Goal: Information Seeking & Learning: Understand process/instructions

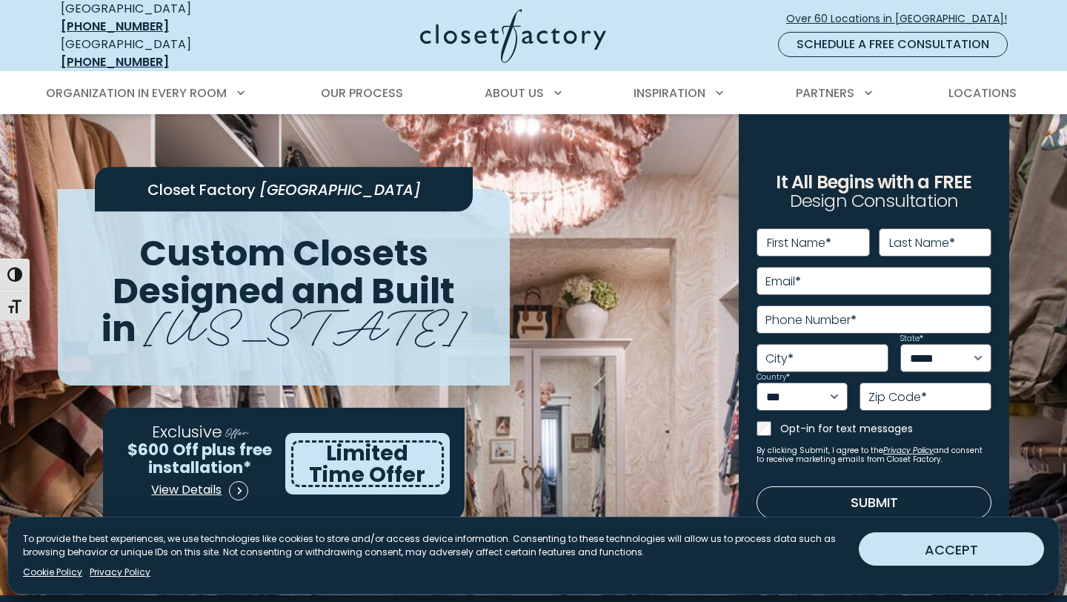
click at [958, 551] on button "ACCEPT" at bounding box center [951, 548] width 185 height 33
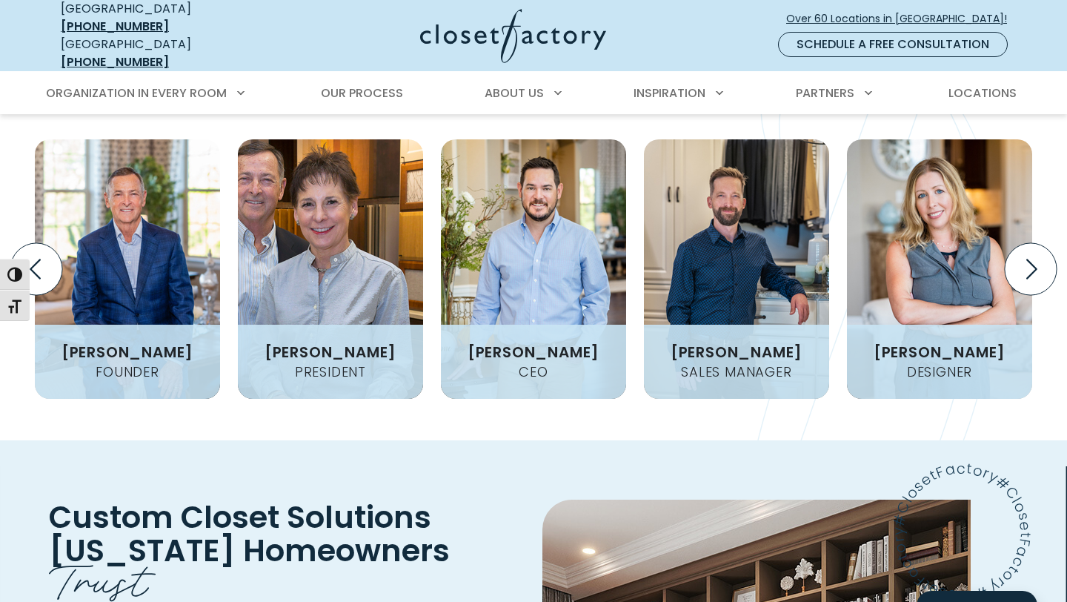
scroll to position [1907, 0]
click at [1036, 260] on icon "Next slide" at bounding box center [1032, 270] width 11 height 20
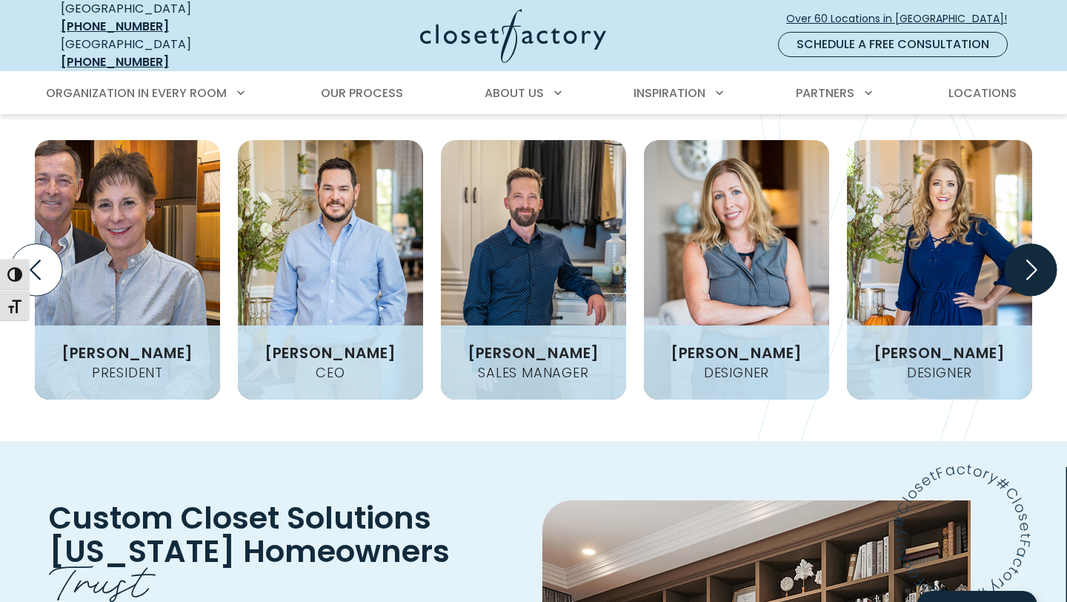
click at [1036, 260] on icon "Next slide" at bounding box center [1032, 270] width 11 height 20
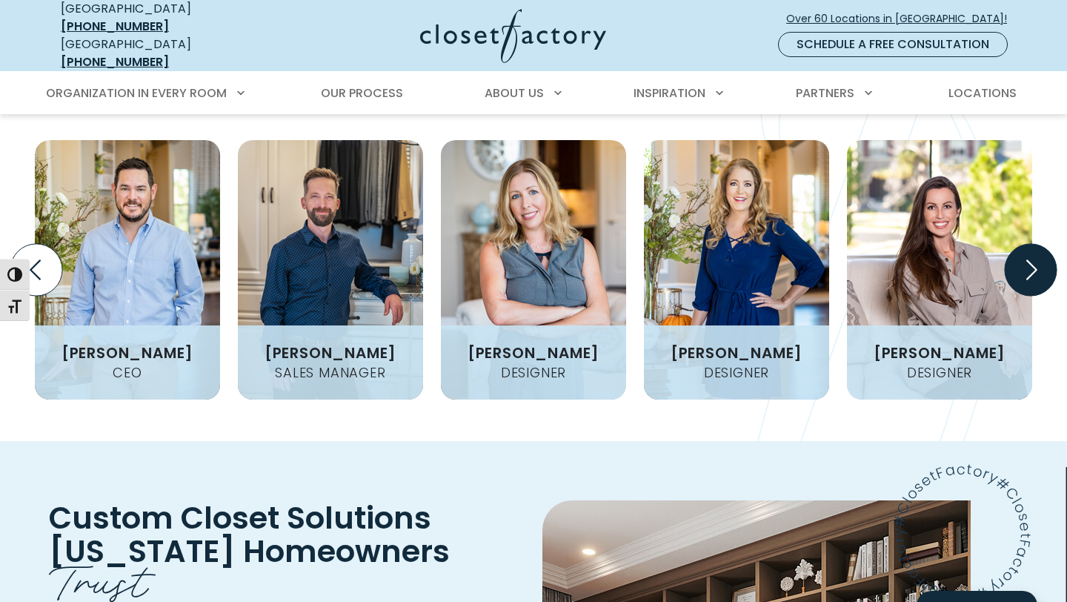
click at [1036, 260] on icon "Next slide" at bounding box center [1032, 270] width 11 height 20
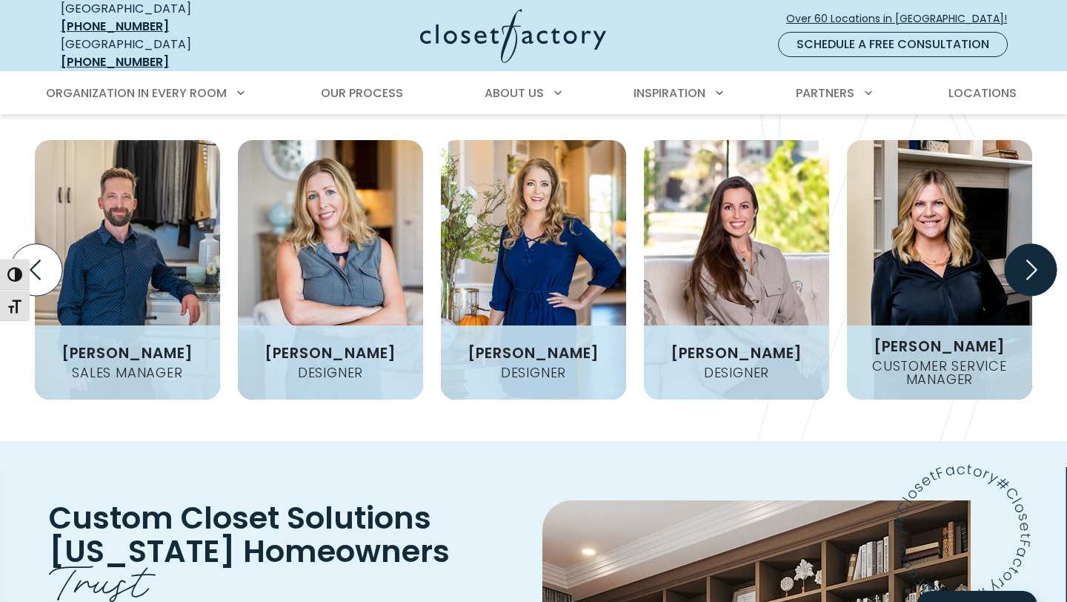
click at [1036, 260] on icon "Next slide" at bounding box center [1032, 270] width 11 height 20
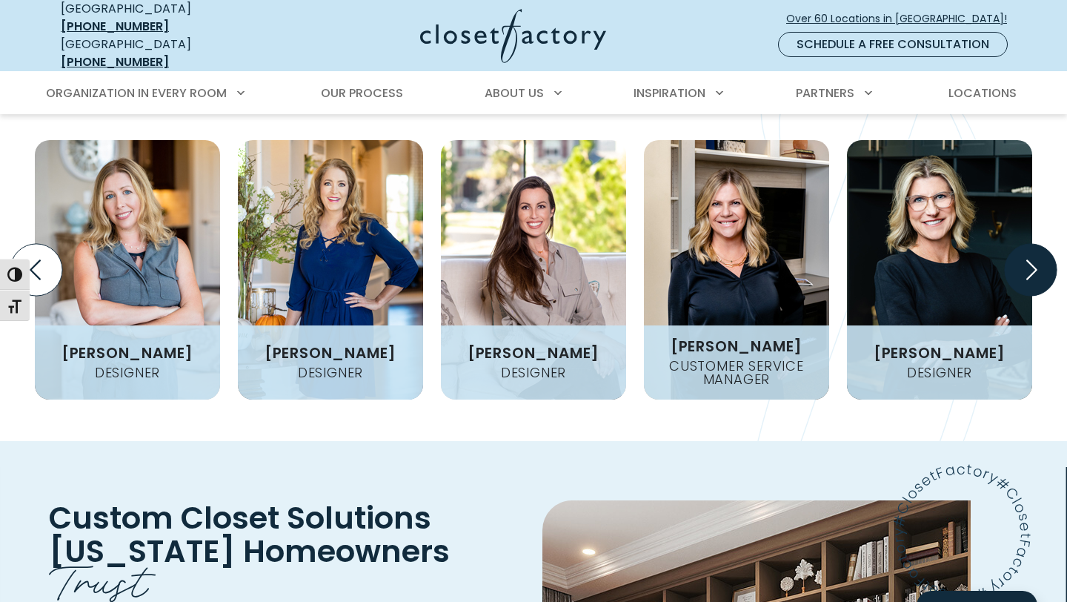
click at [1036, 260] on icon "Next slide" at bounding box center [1032, 270] width 11 height 20
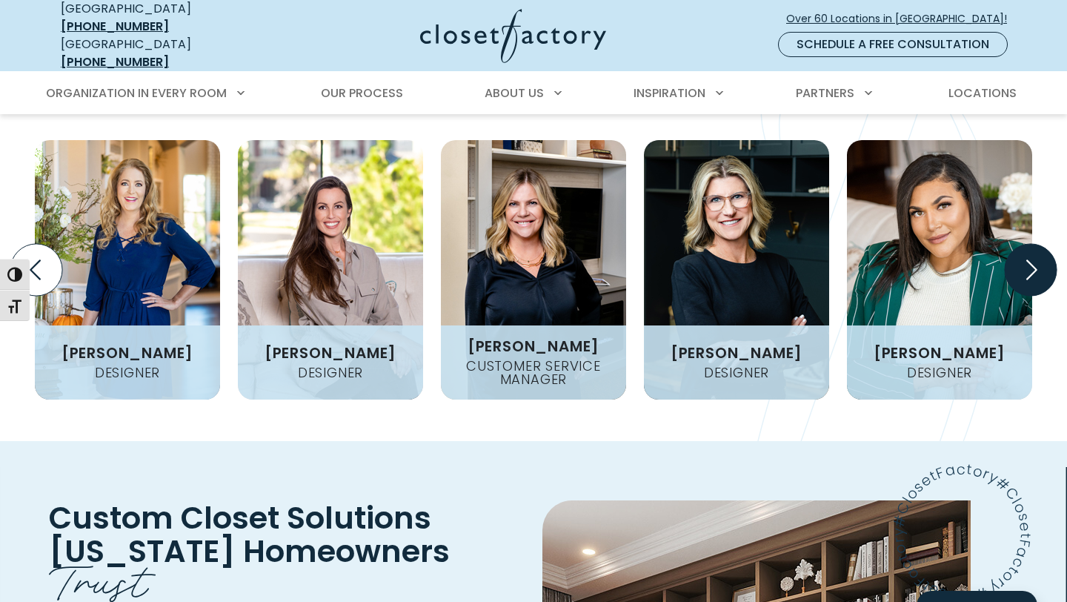
click at [1036, 260] on icon "Next slide" at bounding box center [1032, 270] width 11 height 20
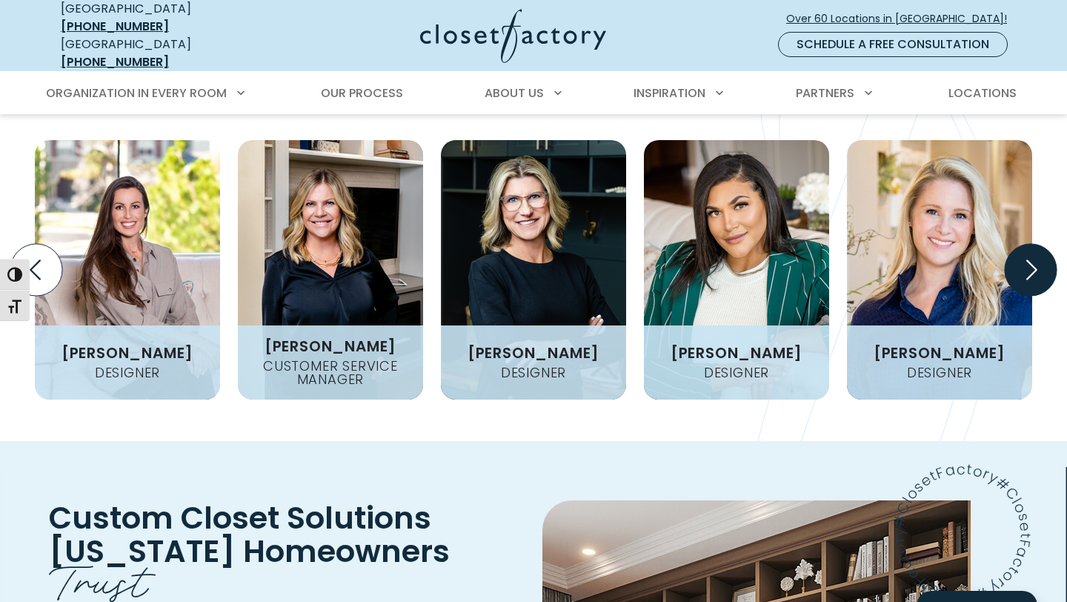
click at [1036, 260] on icon "Next slide" at bounding box center [1032, 270] width 11 height 20
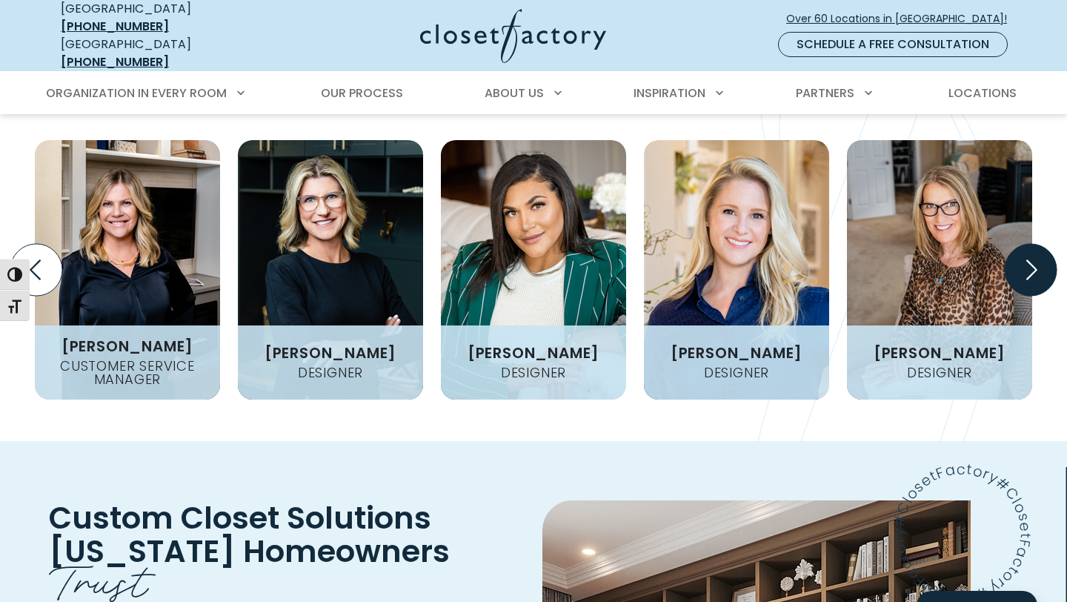
click at [1036, 260] on icon "Next slide" at bounding box center [1032, 270] width 11 height 20
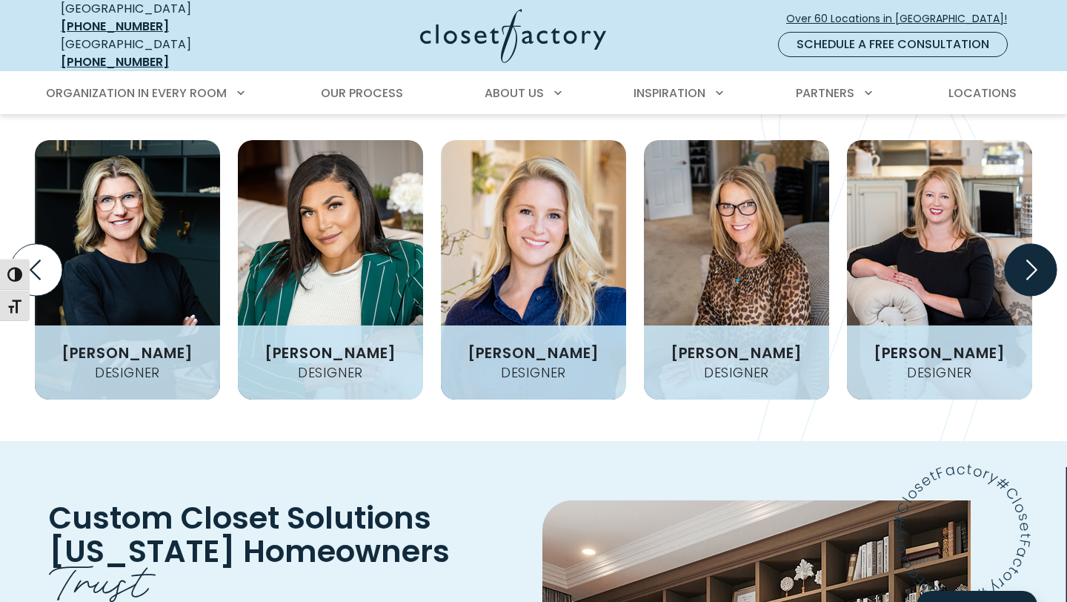
click at [1036, 260] on icon "Next slide" at bounding box center [1032, 270] width 11 height 20
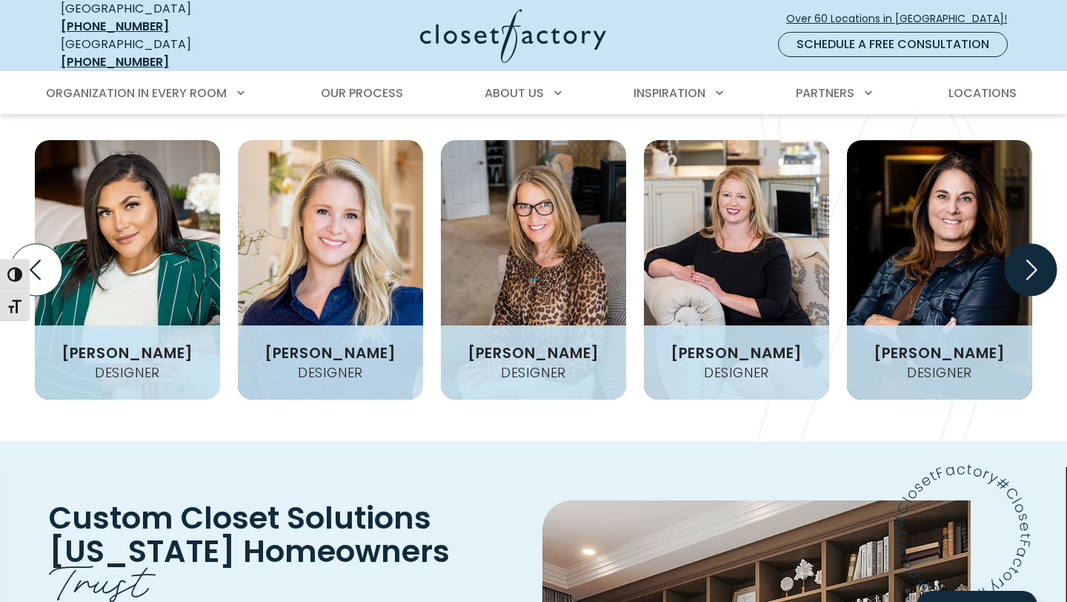
click at [1036, 260] on icon "Next slide" at bounding box center [1032, 270] width 11 height 20
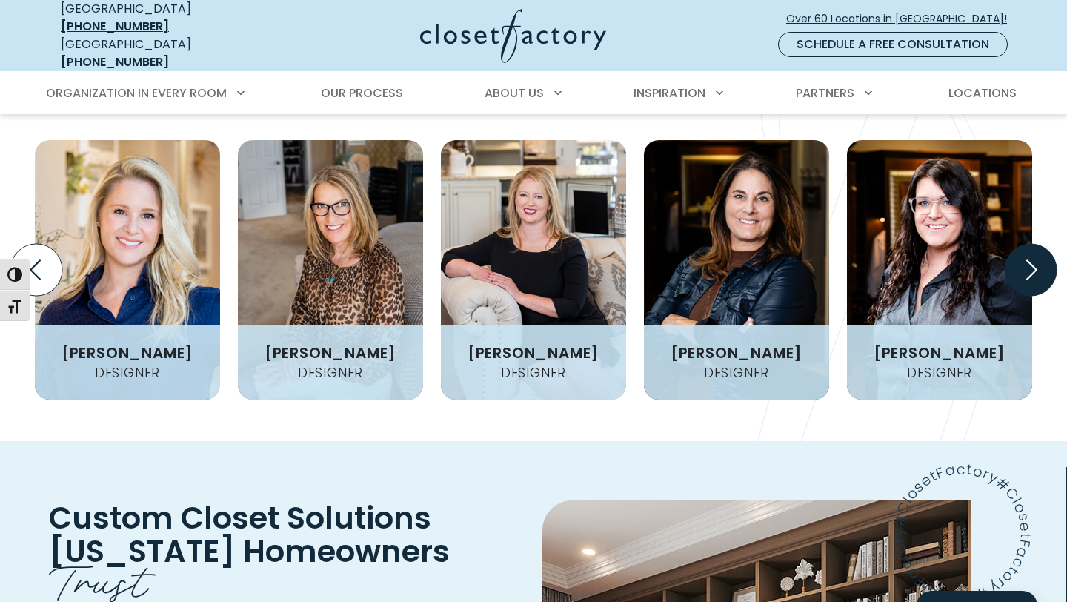
click at [1036, 260] on icon "Next slide" at bounding box center [1032, 270] width 11 height 20
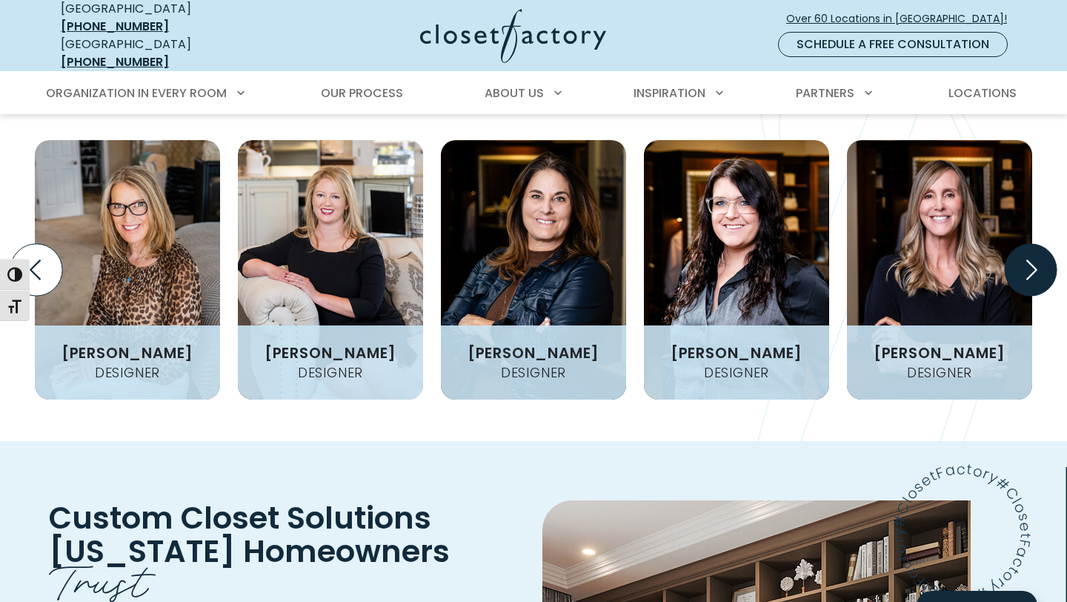
click at [1036, 260] on icon "Next slide" at bounding box center [1032, 270] width 11 height 20
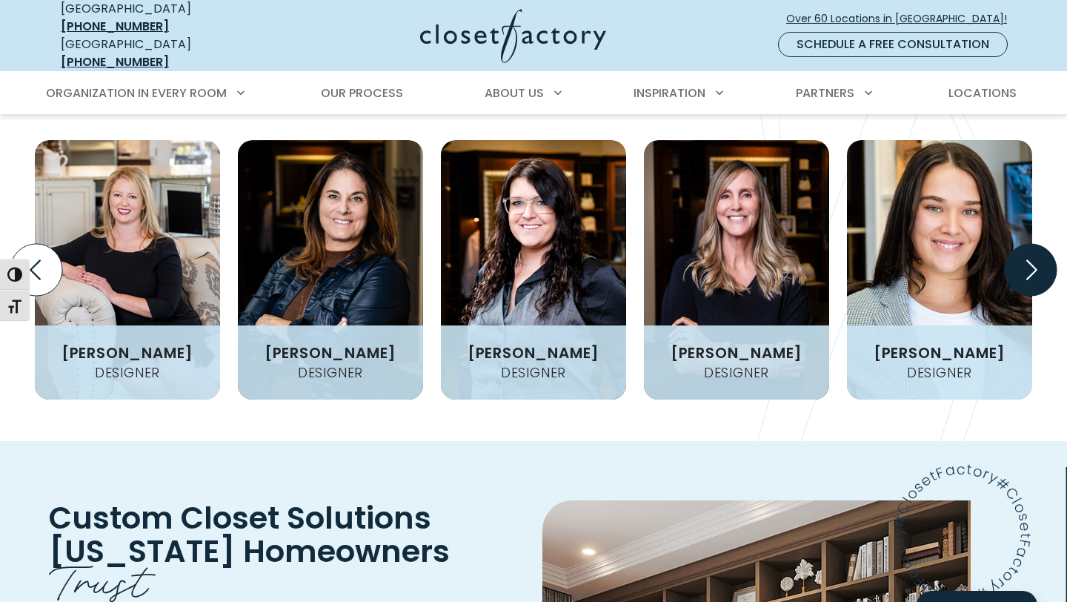
click at [1036, 260] on icon "Next slide" at bounding box center [1032, 270] width 11 height 20
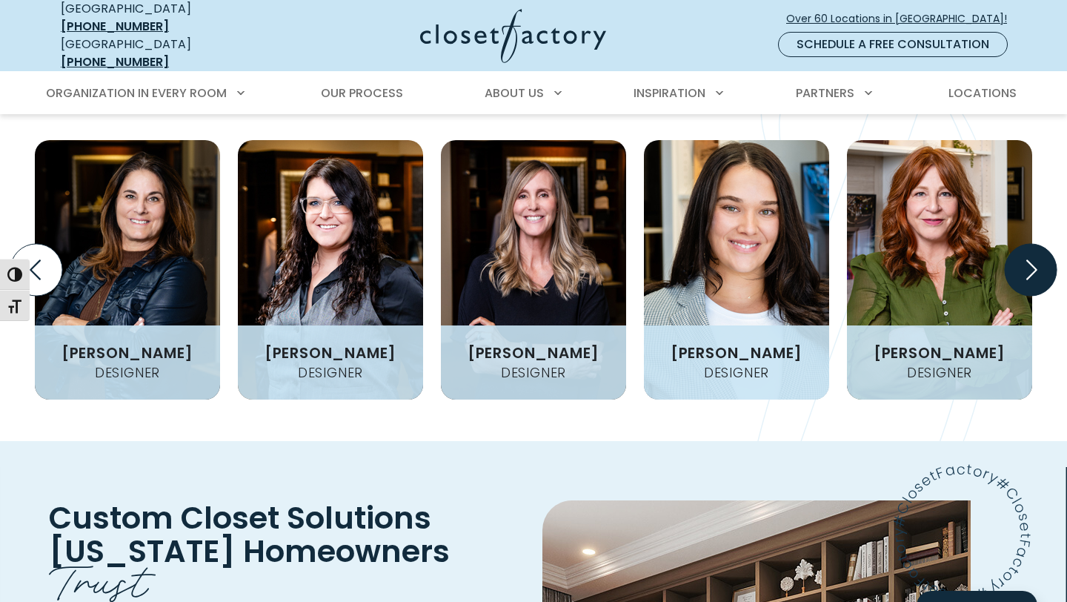
click at [1036, 260] on icon "Next slide" at bounding box center [1032, 270] width 11 height 20
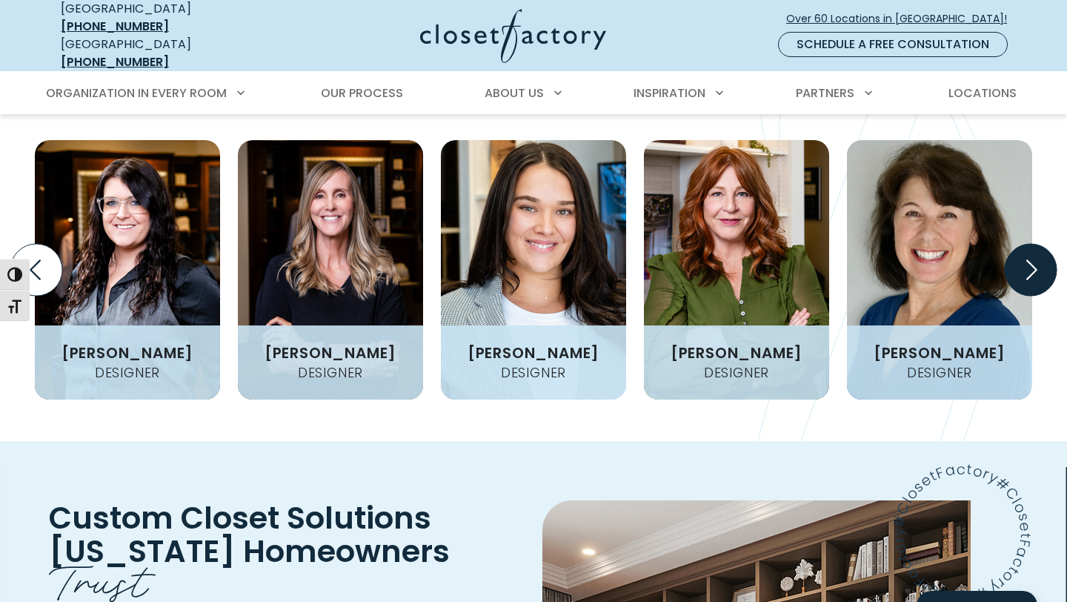
click at [1036, 260] on icon "Next slide" at bounding box center [1032, 270] width 11 height 20
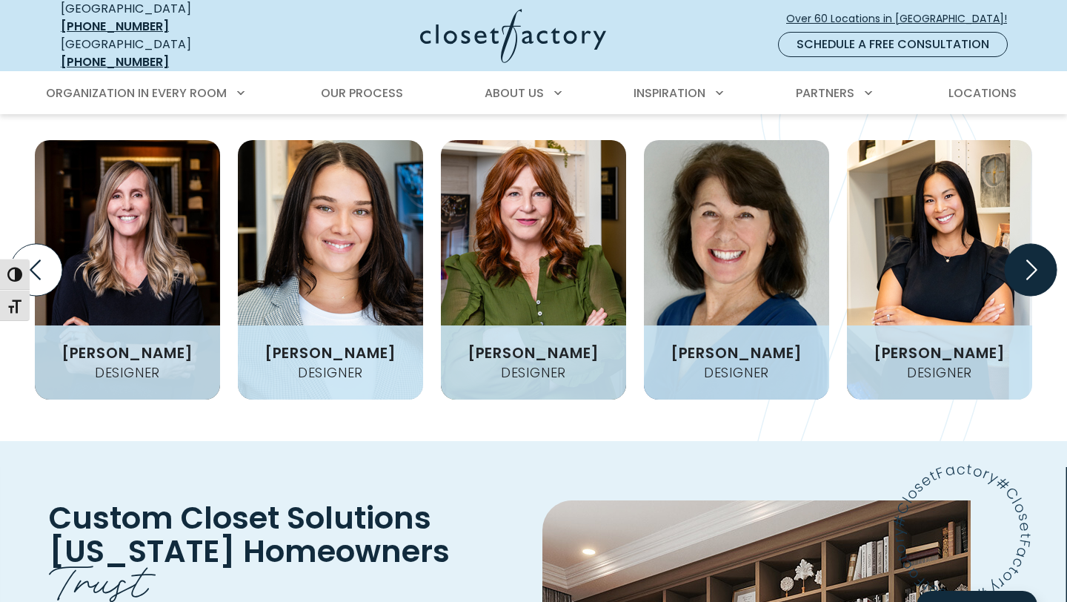
click at [1036, 260] on icon "Next slide" at bounding box center [1032, 270] width 11 height 20
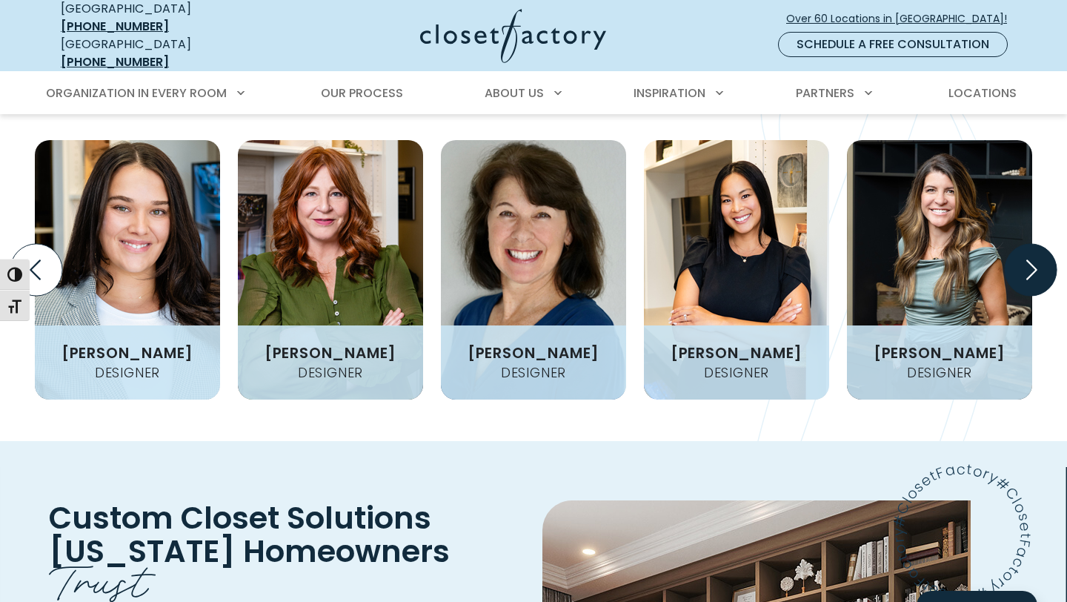
click at [1036, 260] on icon "Next slide" at bounding box center [1032, 270] width 11 height 20
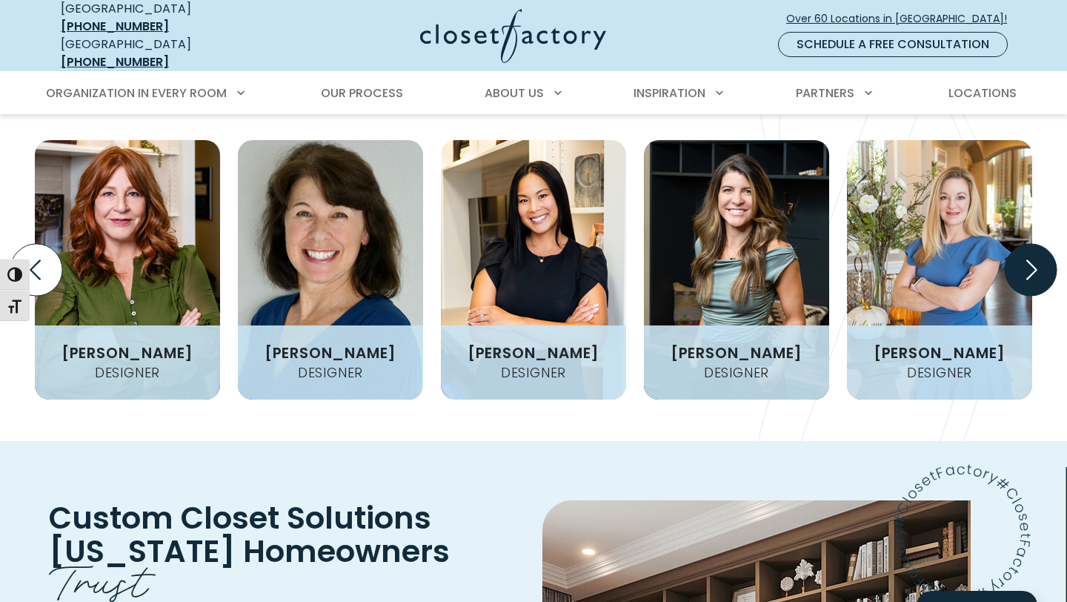
click at [1036, 260] on icon "Next slide" at bounding box center [1032, 270] width 11 height 20
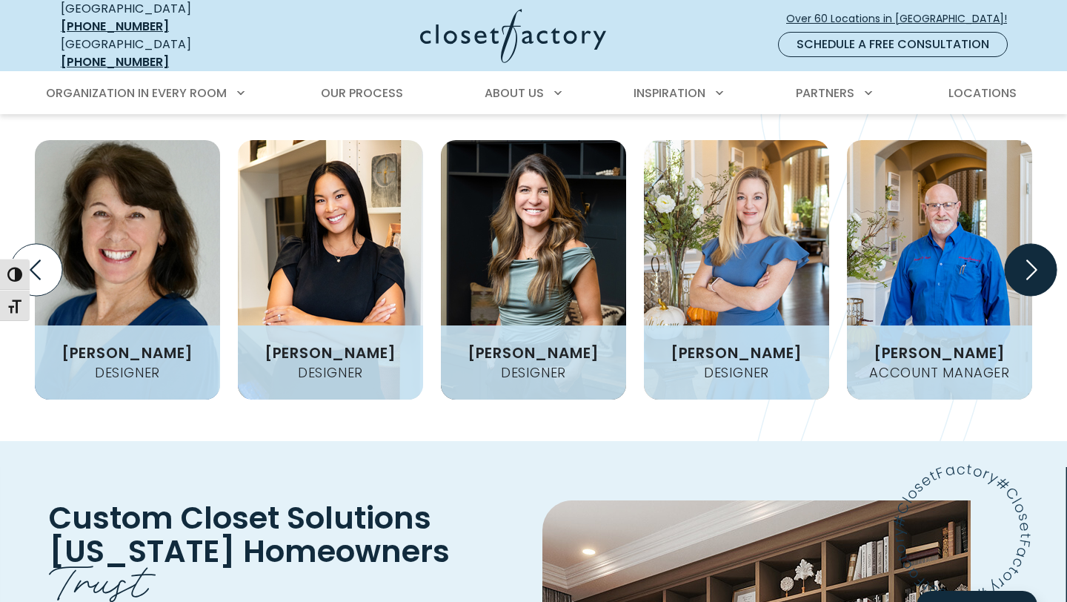
click at [1036, 260] on icon "Next slide" at bounding box center [1032, 270] width 11 height 20
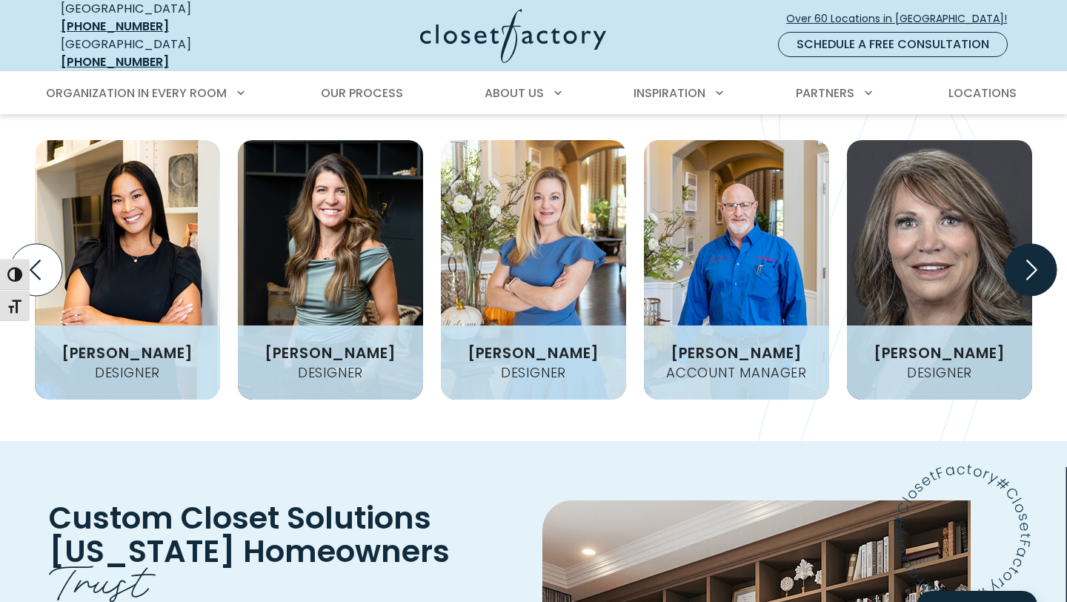
click at [1036, 260] on icon "Next slide" at bounding box center [1032, 270] width 11 height 20
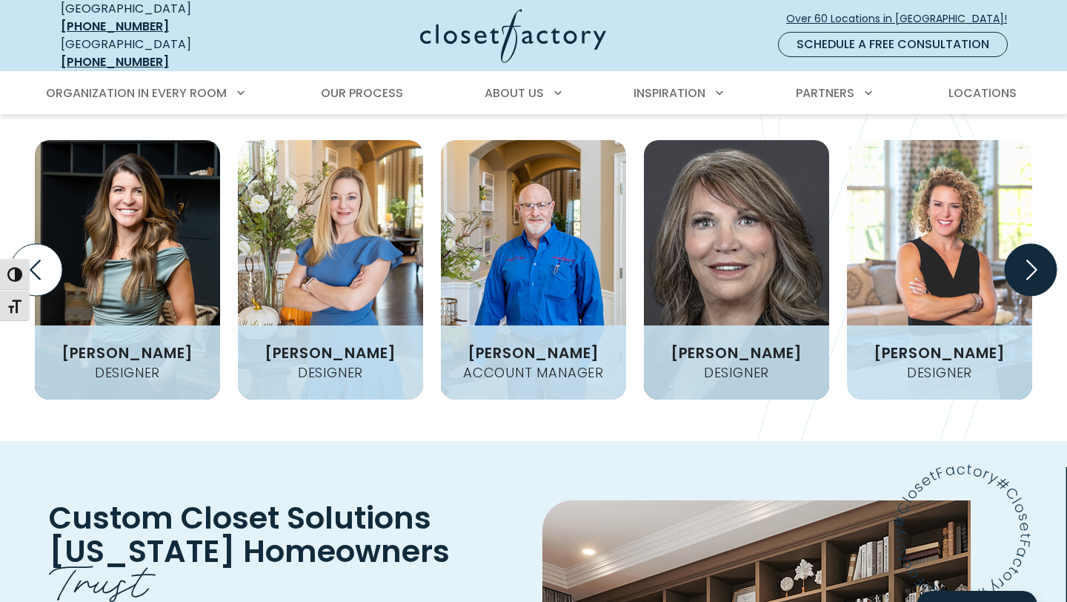
click at [1036, 260] on icon "Next slide" at bounding box center [1032, 270] width 11 height 20
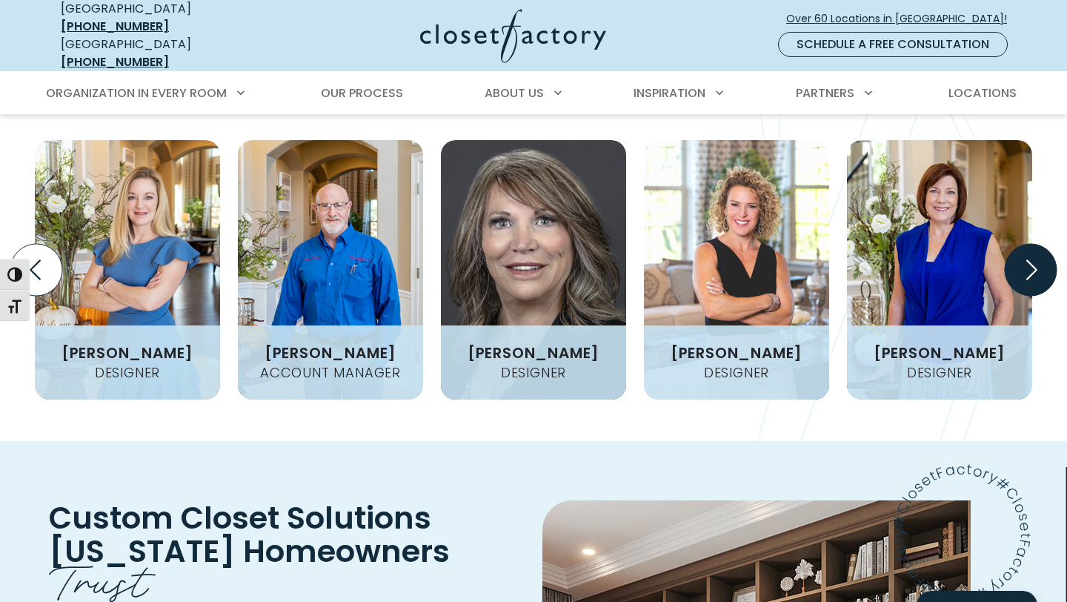
click at [1036, 260] on icon "Next slide" at bounding box center [1032, 270] width 11 height 20
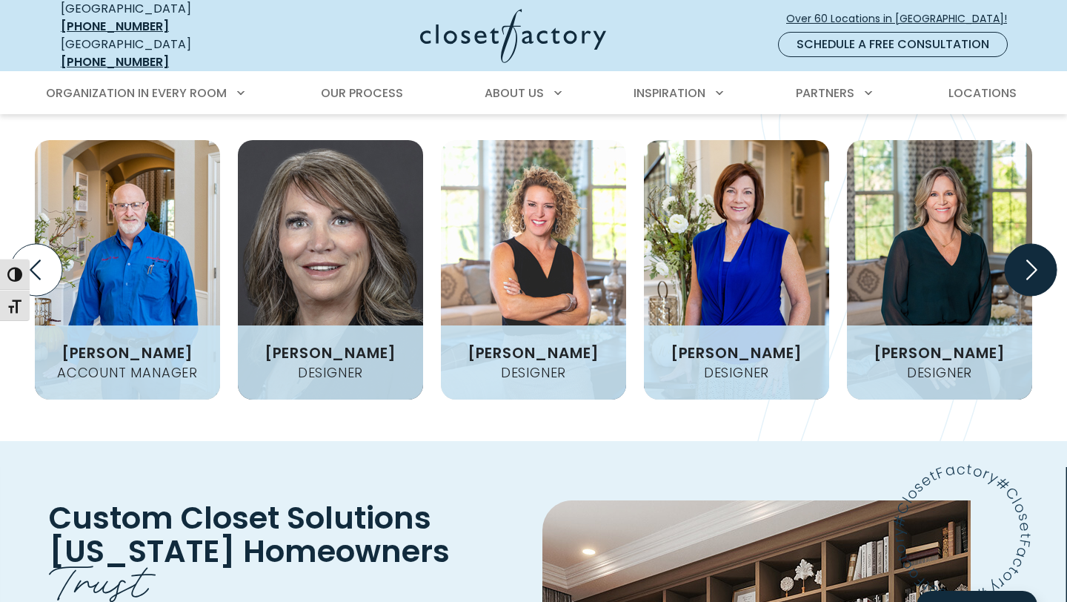
click at [1036, 260] on icon "Next slide" at bounding box center [1032, 270] width 11 height 20
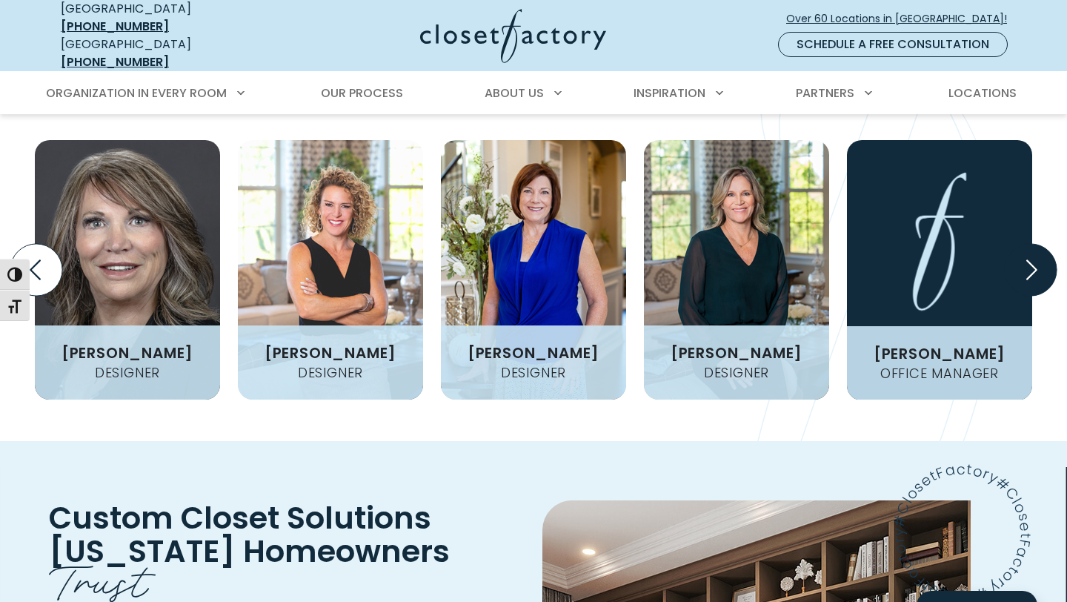
click at [1036, 260] on icon "Next slide" at bounding box center [1032, 270] width 11 height 20
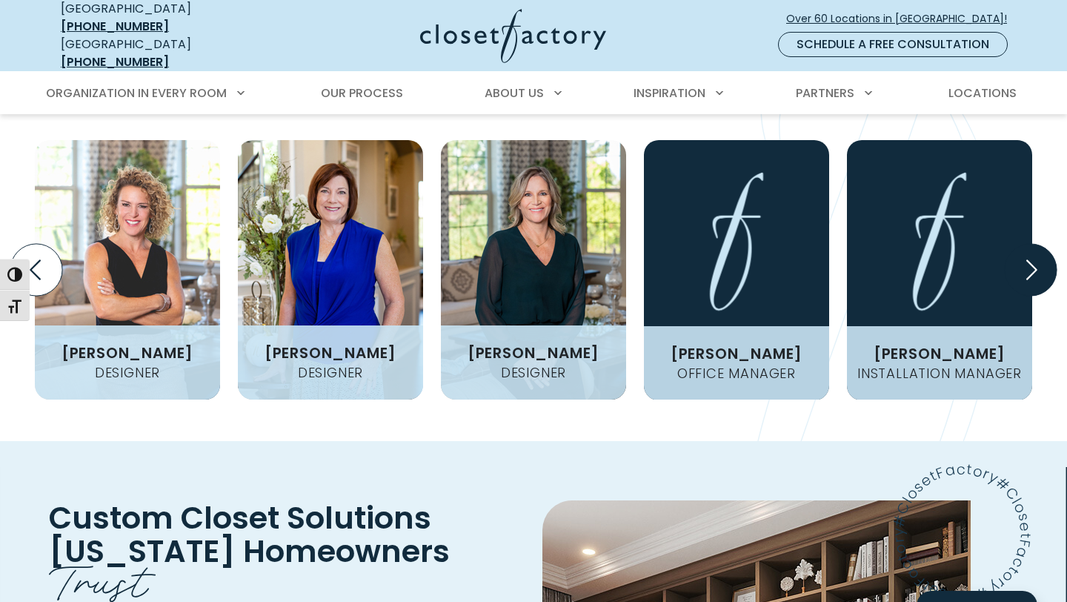
click at [1036, 260] on icon "Next slide" at bounding box center [1032, 270] width 11 height 20
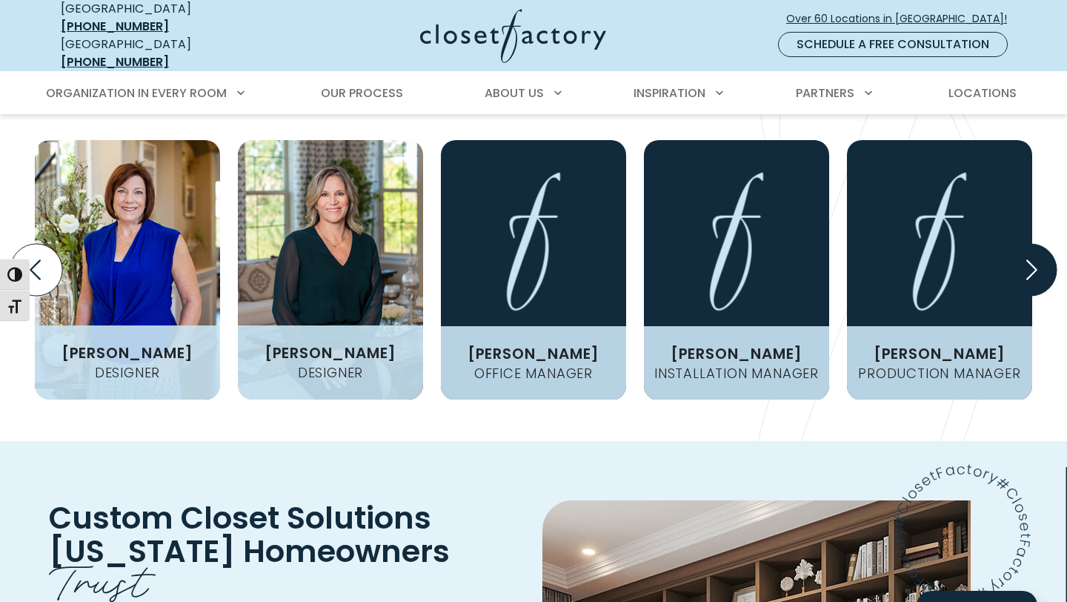
click at [1036, 260] on icon "Next slide" at bounding box center [1032, 270] width 11 height 20
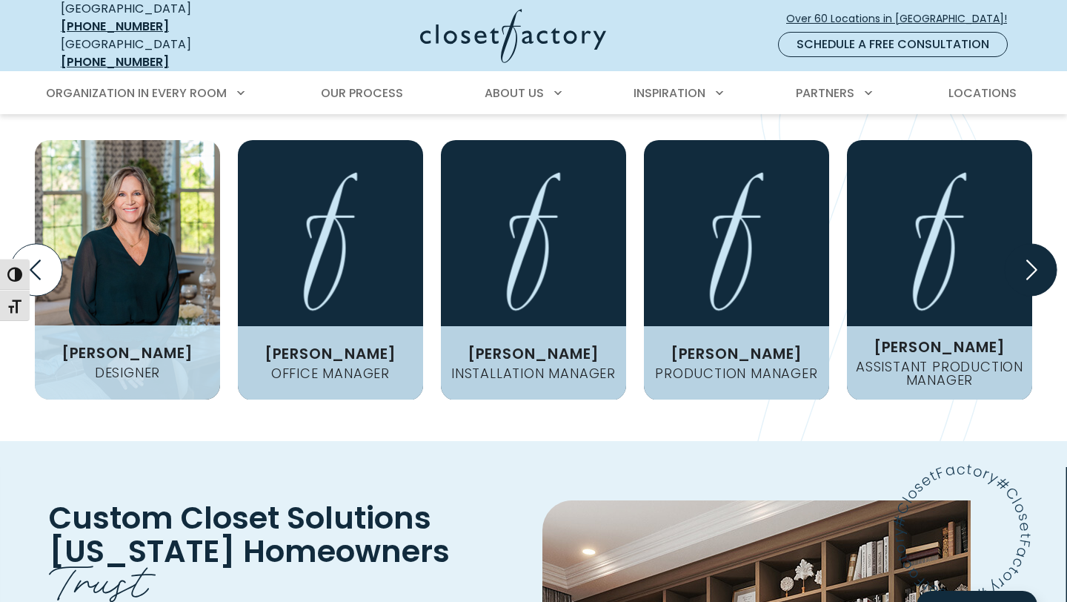
click at [1036, 260] on icon "Next slide" at bounding box center [1032, 270] width 11 height 20
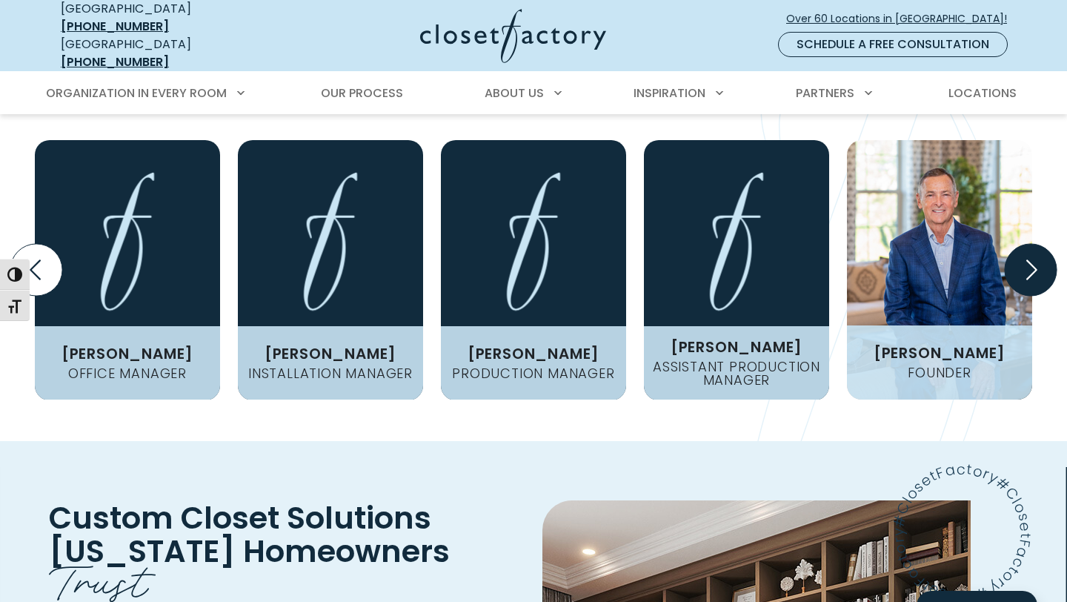
click at [1036, 260] on icon "Next slide" at bounding box center [1032, 270] width 11 height 20
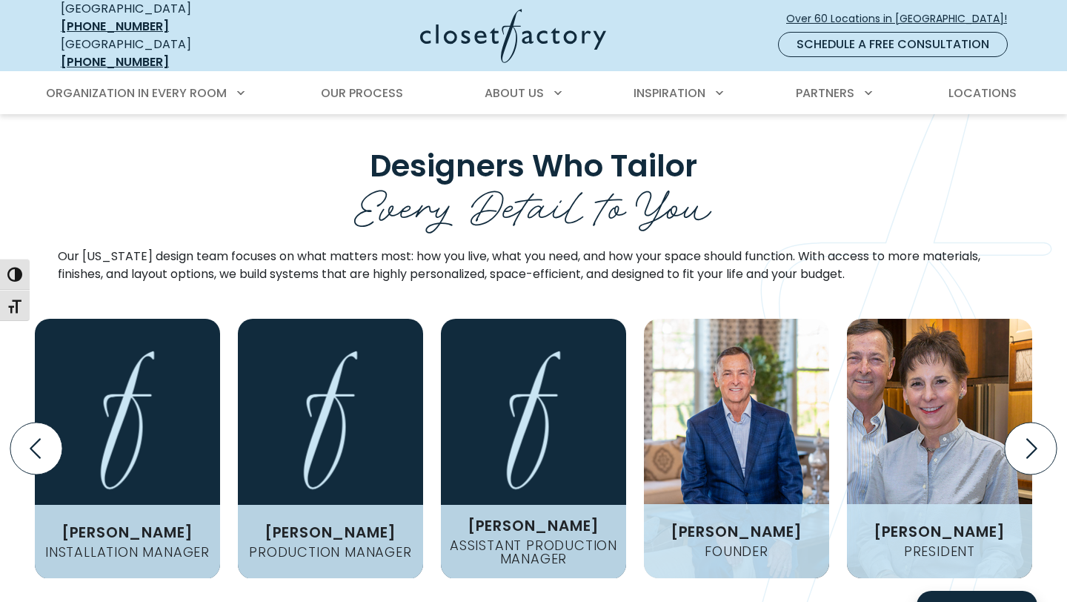
scroll to position [1712, 0]
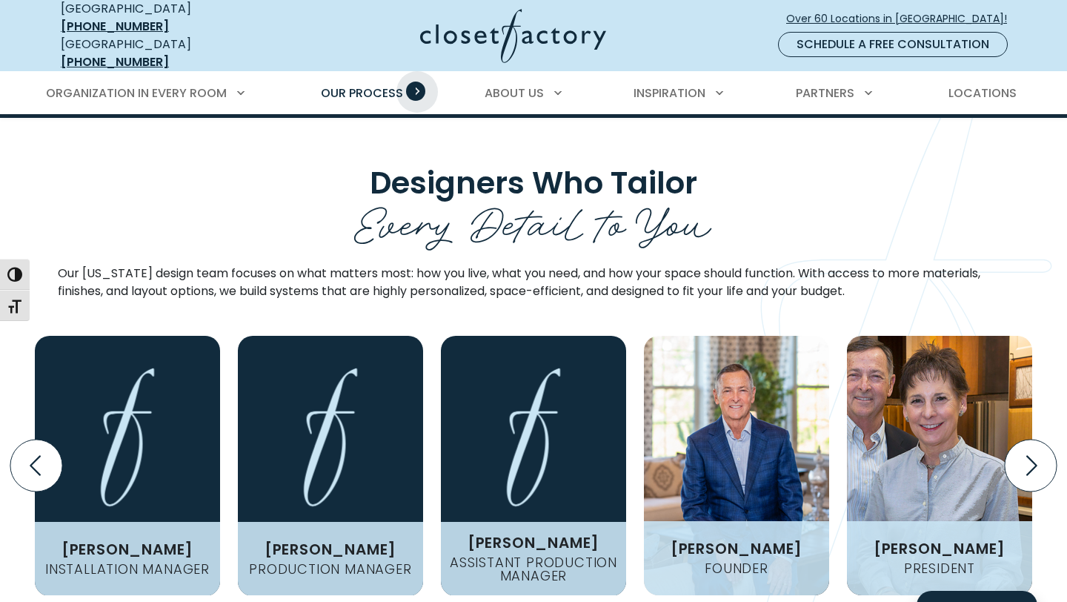
click at [417, 82] on span "Primary Menu" at bounding box center [415, 91] width 19 height 19
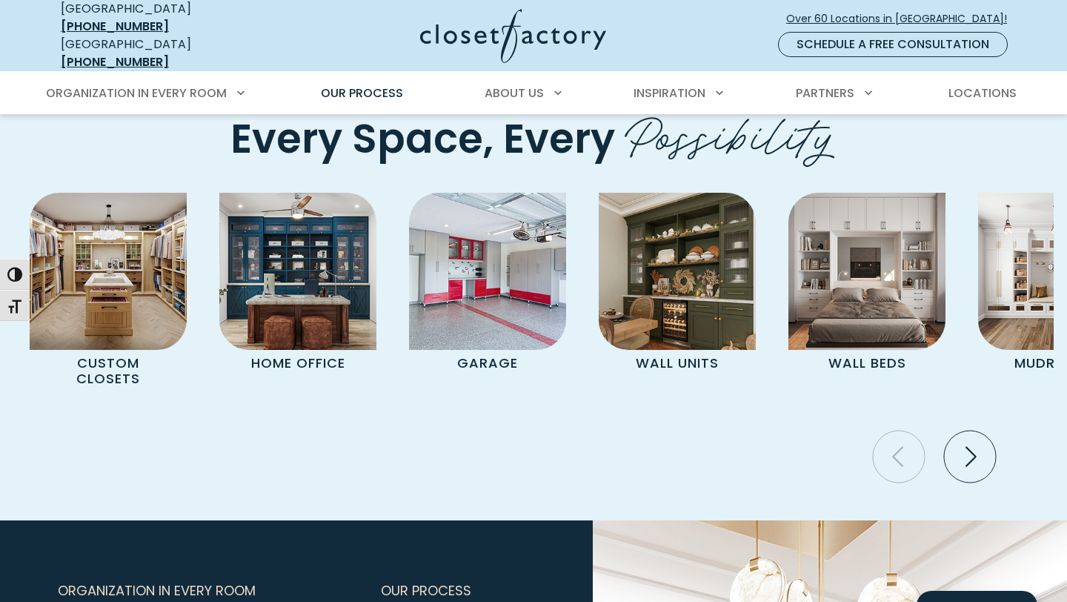
scroll to position [3053, 0]
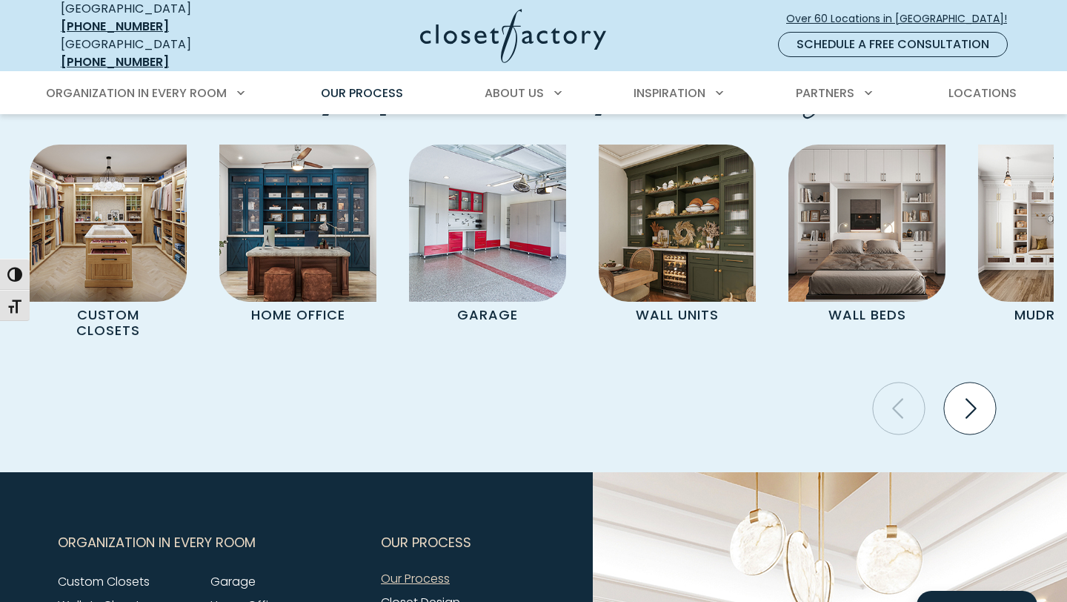
click at [971, 399] on icon "Next slide" at bounding box center [971, 409] width 11 height 20
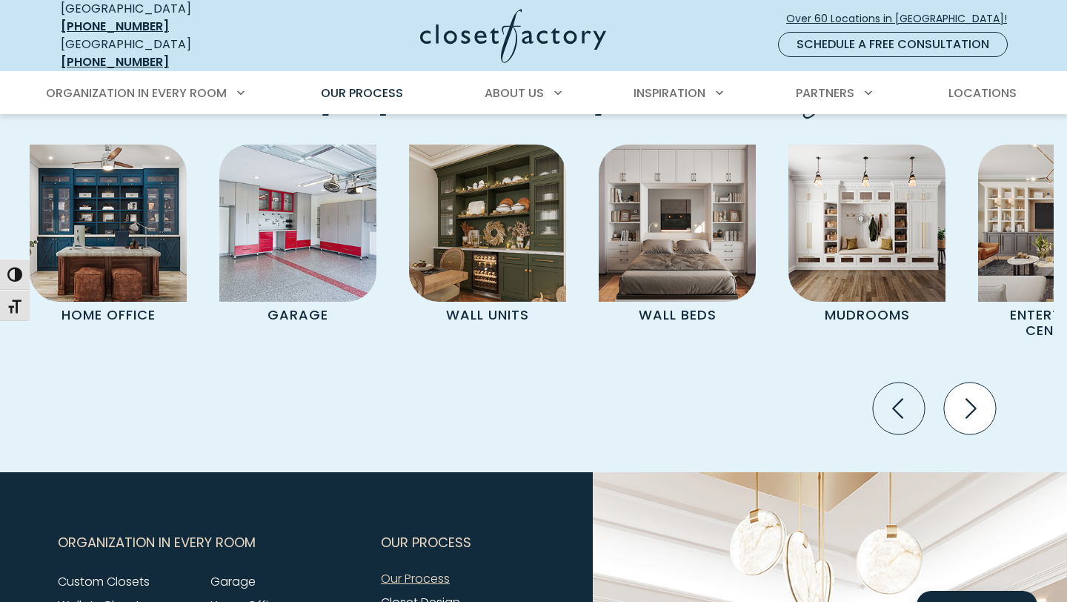
click at [971, 399] on icon "Next slide" at bounding box center [971, 409] width 11 height 20
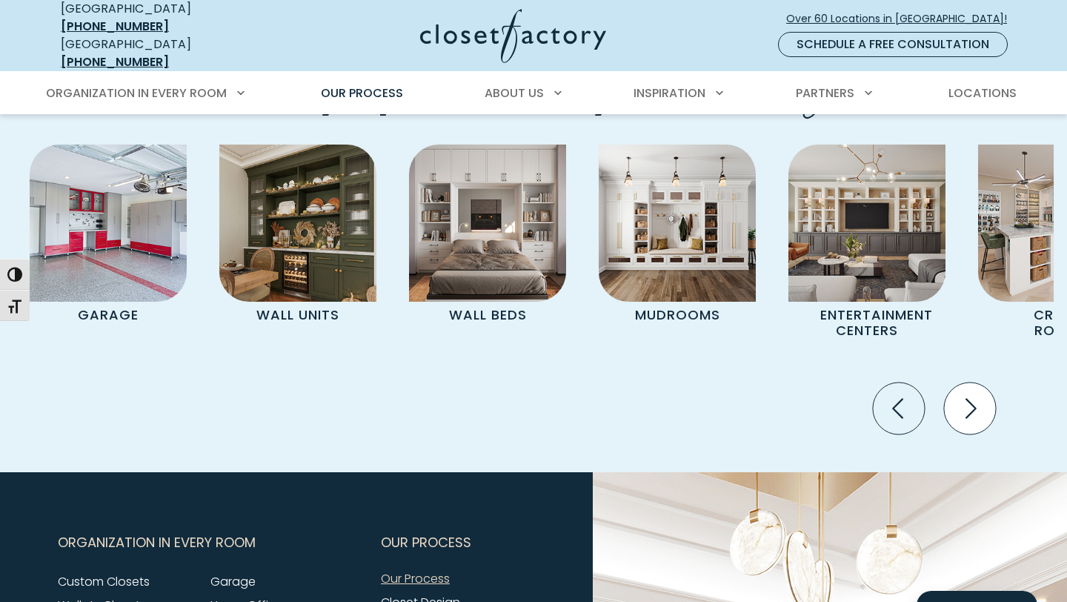
click at [971, 399] on icon "Next slide" at bounding box center [971, 409] width 11 height 20
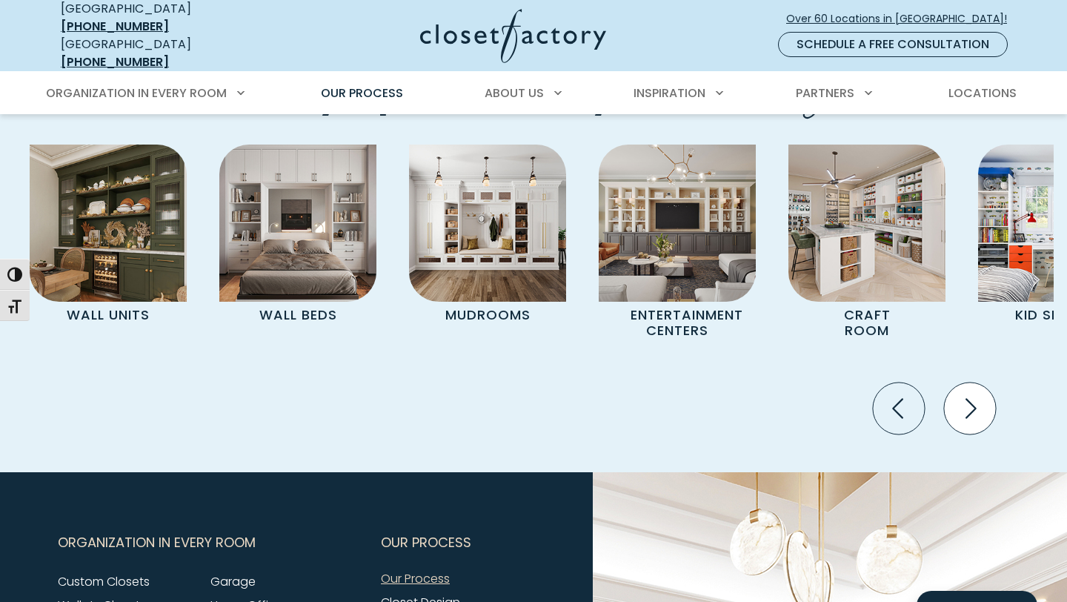
click at [971, 399] on icon "Next slide" at bounding box center [971, 409] width 11 height 20
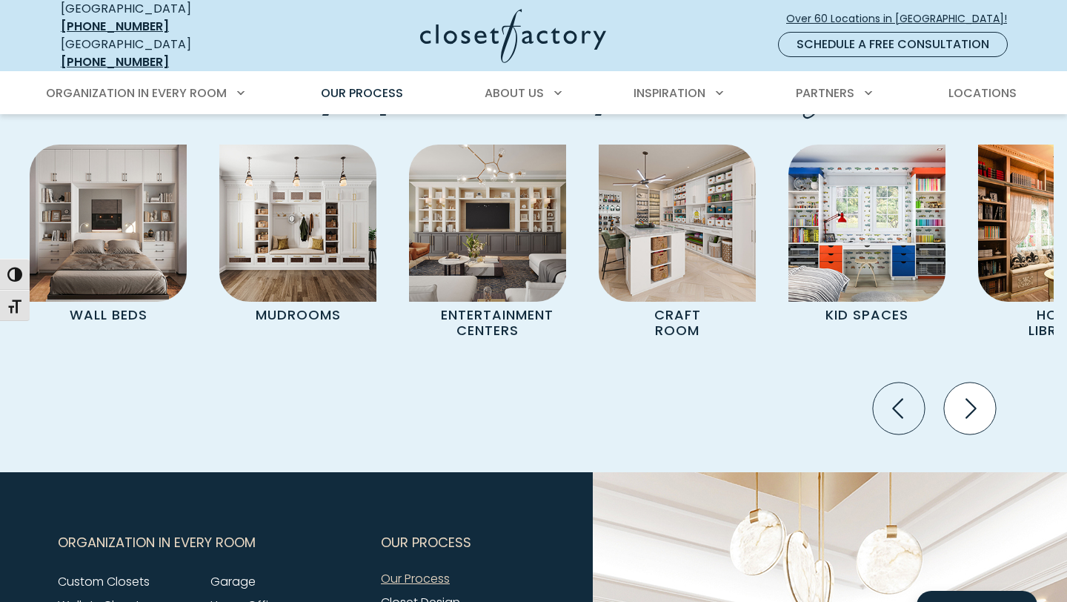
click at [971, 399] on icon "Next slide" at bounding box center [971, 409] width 11 height 20
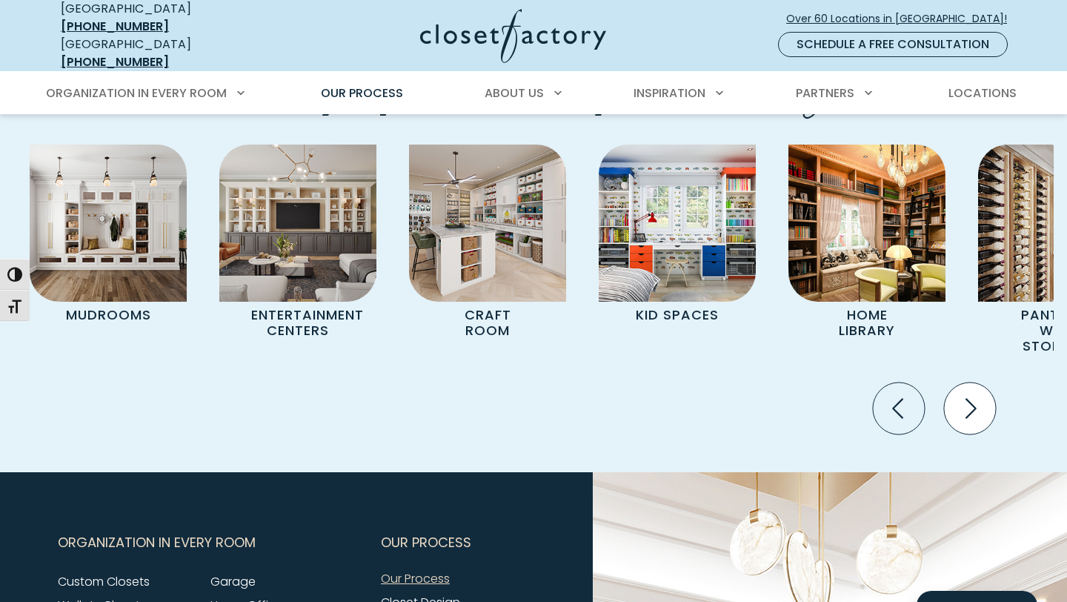
click at [971, 399] on icon "Next slide" at bounding box center [971, 409] width 11 height 20
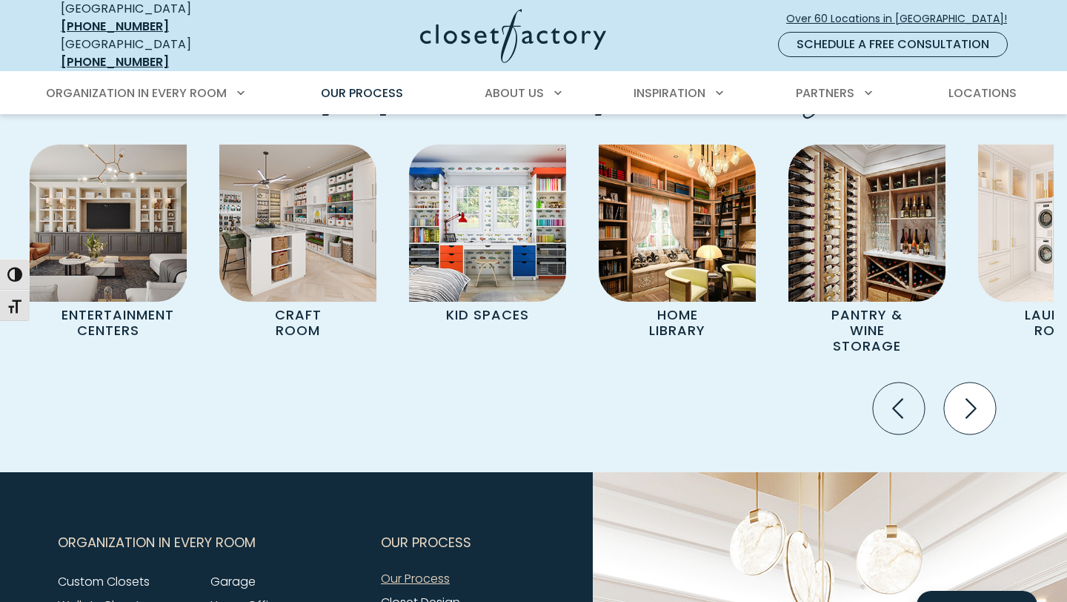
click at [971, 399] on icon "Next slide" at bounding box center [971, 409] width 11 height 20
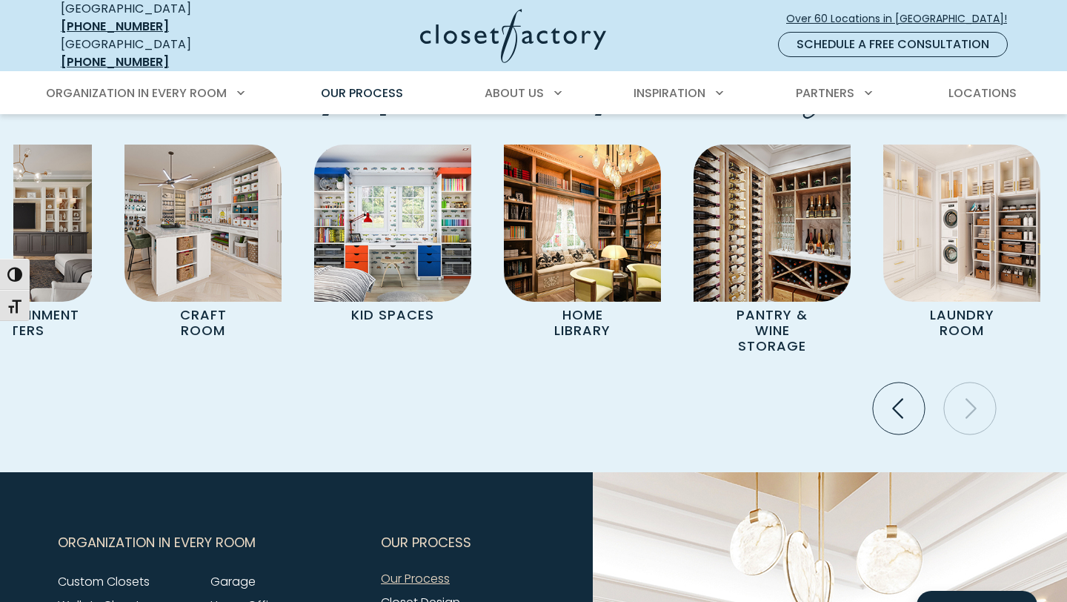
click at [971, 399] on icon "Next slide" at bounding box center [971, 409] width 11 height 20
